Goal: Task Accomplishment & Management: Use online tool/utility

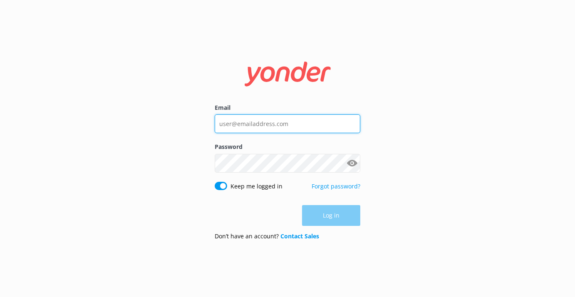
type input "[DOMAIN_NAME][EMAIL_ADDRESS][DOMAIN_NAME]"
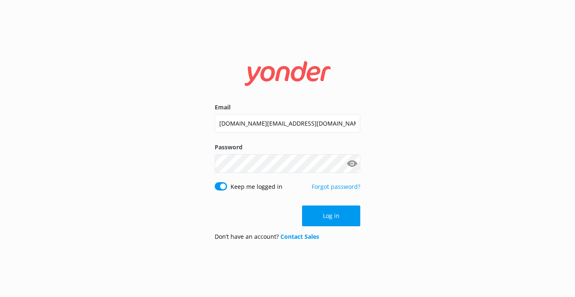
click at [424, 198] on div "Email [DOMAIN_NAME][EMAIL_ADDRESS][DOMAIN_NAME] Password Show password Keep me …" at bounding box center [287, 148] width 575 height 297
click at [328, 215] on button "Log in" at bounding box center [331, 216] width 58 height 21
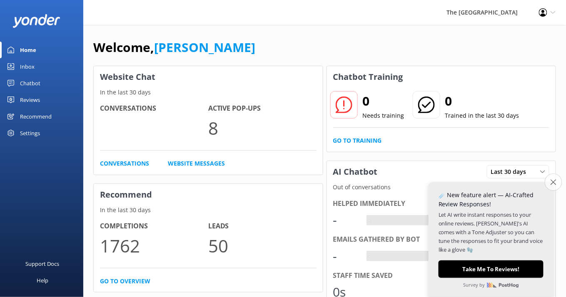
click at [557, 185] on button "Close survey" at bounding box center [553, 182] width 17 height 17
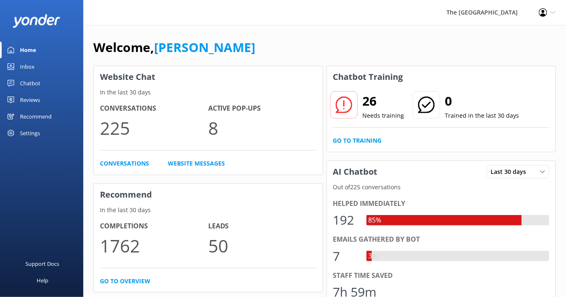
click at [25, 69] on div "Inbox" at bounding box center [27, 66] width 15 height 17
